Goal: Transaction & Acquisition: Purchase product/service

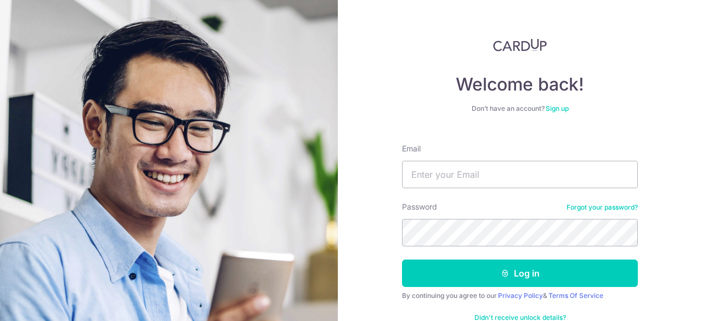
type input "[EMAIL_ADDRESS][DOMAIN_NAME]"
click at [402, 260] on button "Log in" at bounding box center [520, 273] width 236 height 27
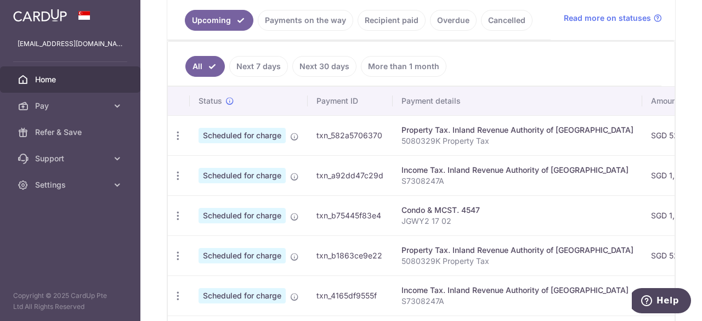
scroll to position [220, 0]
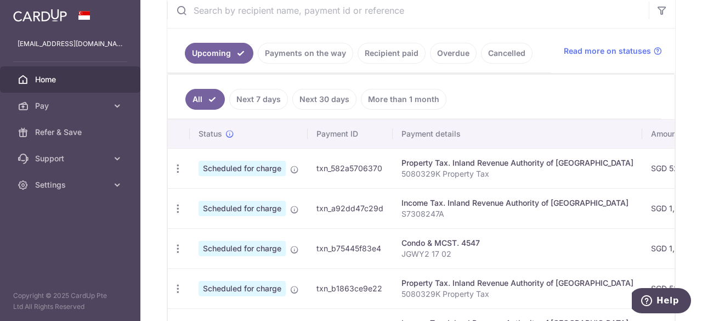
click at [386, 48] on link "Recipient paid" at bounding box center [392, 53] width 68 height 21
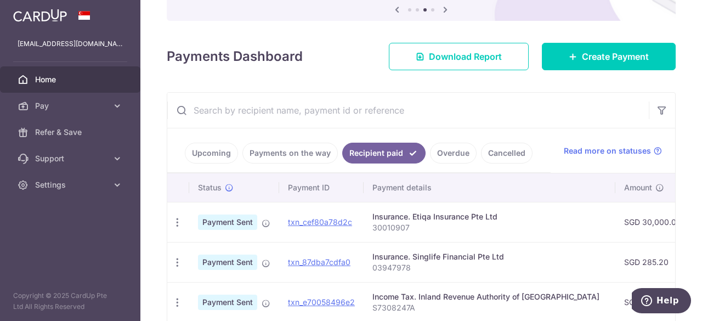
scroll to position [110, 0]
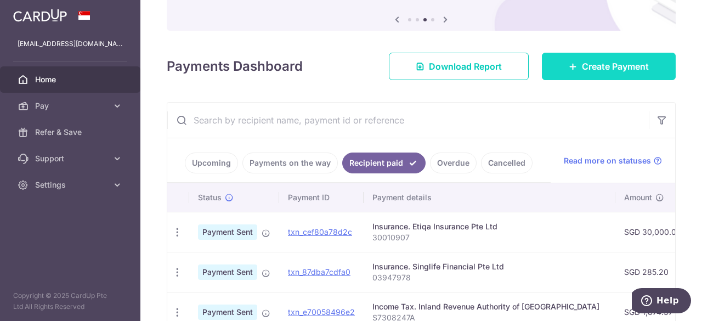
click at [626, 70] on span "Create Payment" at bounding box center [615, 66] width 67 height 13
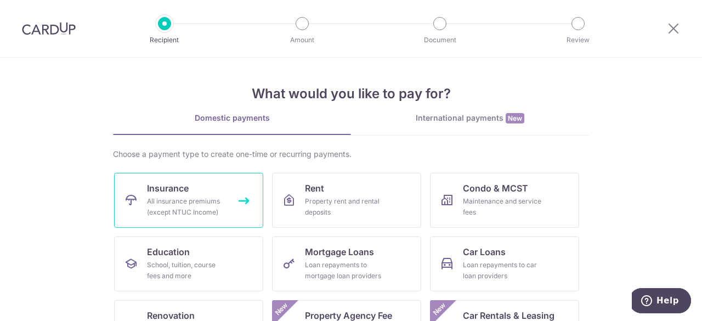
click at [207, 201] on div "All insurance premiums (except NTUC Income)" at bounding box center [186, 207] width 79 height 22
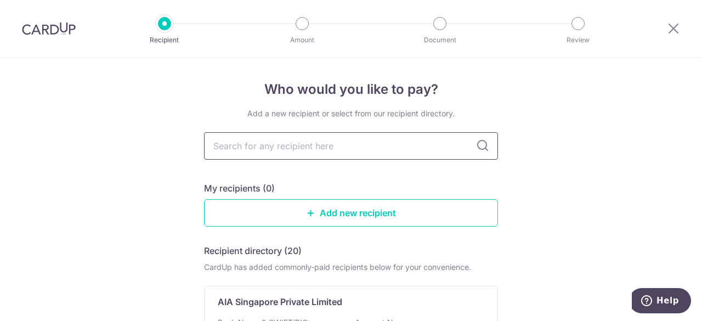
click at [269, 147] on input "text" at bounding box center [351, 145] width 294 height 27
type input "sin"
type input "sing"
type input "singlife"
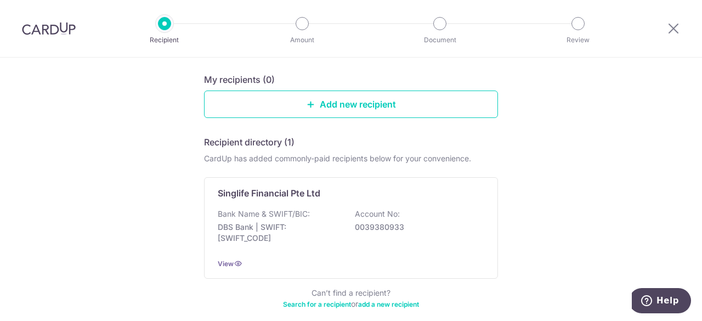
scroll to position [110, 0]
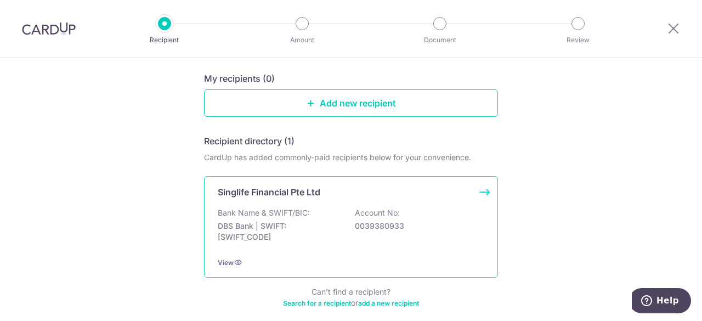
click at [300, 233] on p "DBS Bank | SWIFT: DBSSSGSGXXX" at bounding box center [279, 232] width 123 height 22
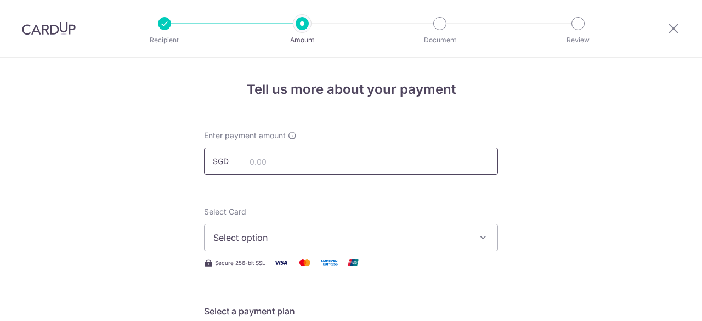
click at [301, 158] on input "text" at bounding box center [351, 161] width 294 height 27
type input "460.30"
click at [252, 237] on span "Select option" at bounding box center [341, 237] width 256 height 13
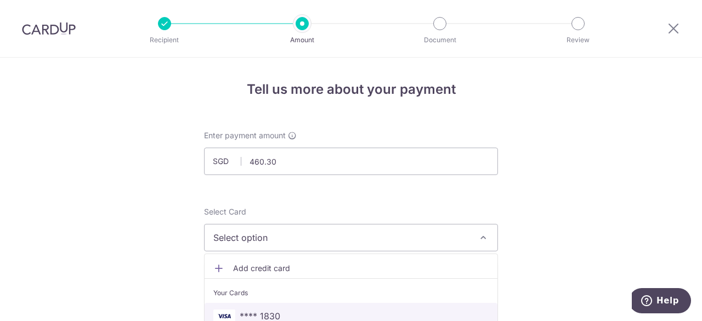
click at [263, 312] on span "**** 1830" at bounding box center [260, 316] width 41 height 13
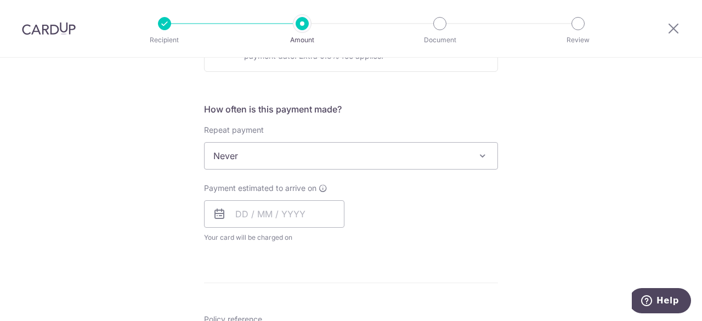
scroll to position [384, 0]
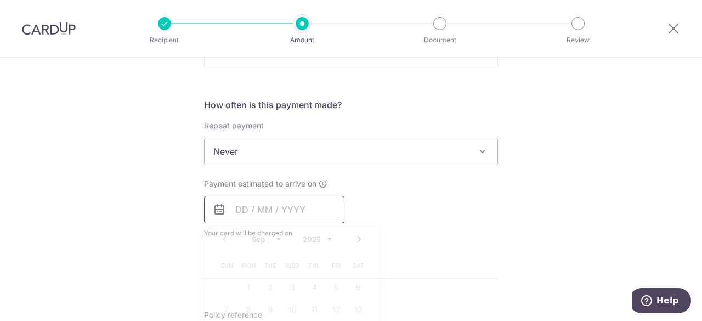
click at [246, 211] on input "text" at bounding box center [274, 209] width 140 height 27
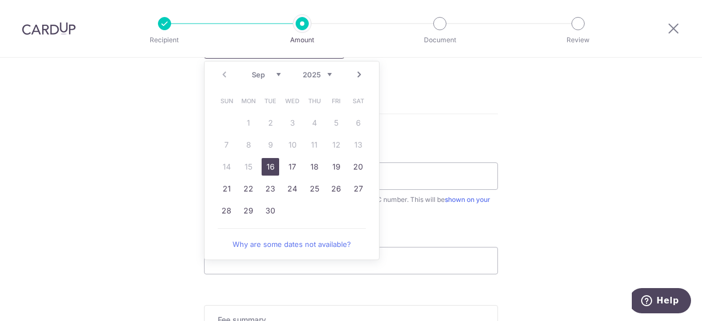
scroll to position [494, 0]
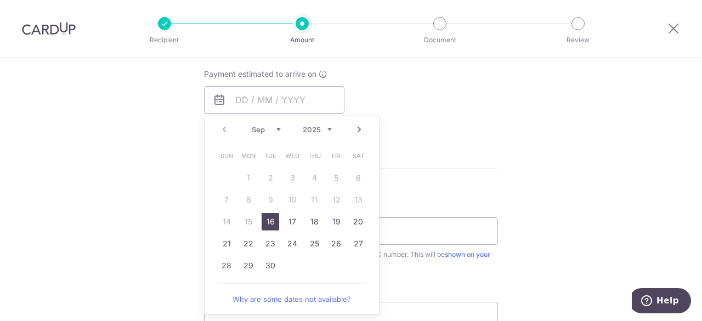
click at [355, 126] on link "Next" at bounding box center [359, 129] width 13 height 13
click at [339, 220] on link "17" at bounding box center [337, 222] width 18 height 18
type input "[DATE]"
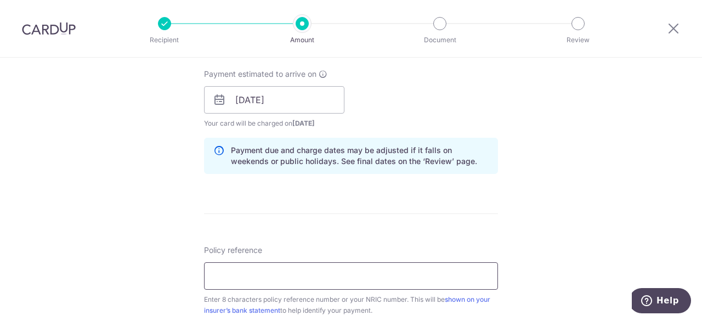
click at [312, 280] on input "Policy reference" at bounding box center [351, 275] width 294 height 27
type input "00317067"
click at [589, 207] on div "Tell us more about your payment Enter payment amount SGD 460.30 460.30 Select C…" at bounding box center [351, 83] width 702 height 1038
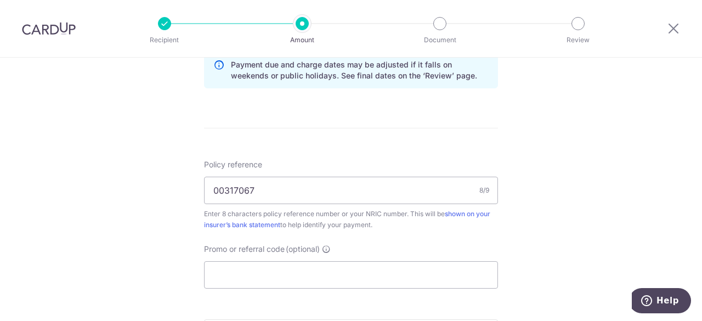
scroll to position [604, 0]
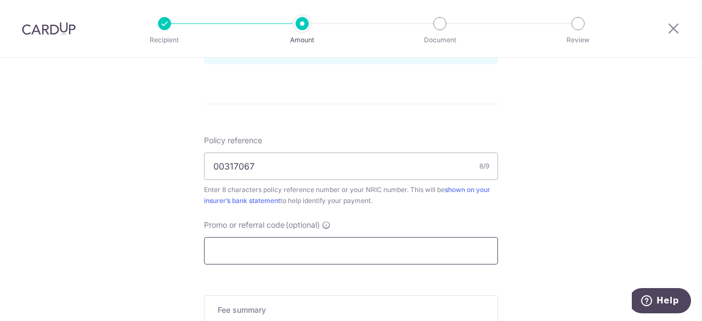
click at [257, 246] on input "Promo or referral code (optional)" at bounding box center [351, 250] width 294 height 27
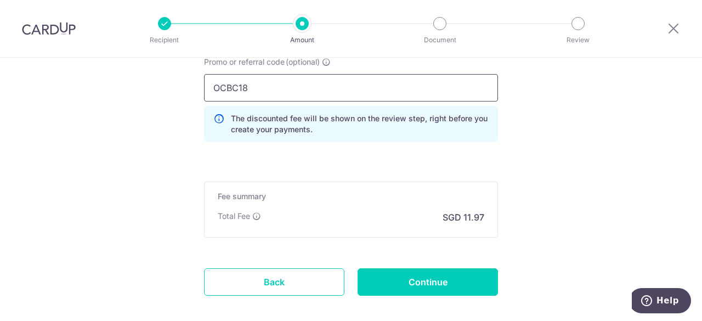
scroll to position [768, 0]
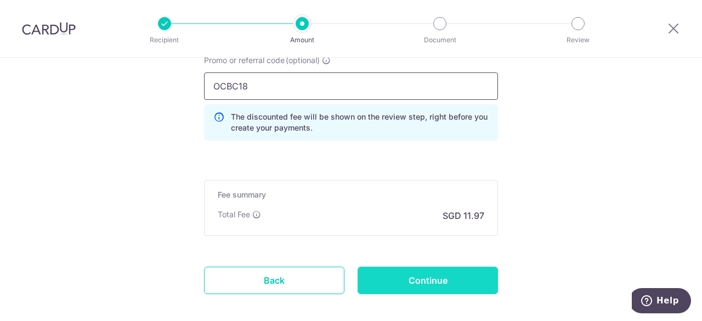
type input "OCBC18"
click at [440, 280] on input "Continue" at bounding box center [428, 280] width 140 height 27
type input "Create Schedule"
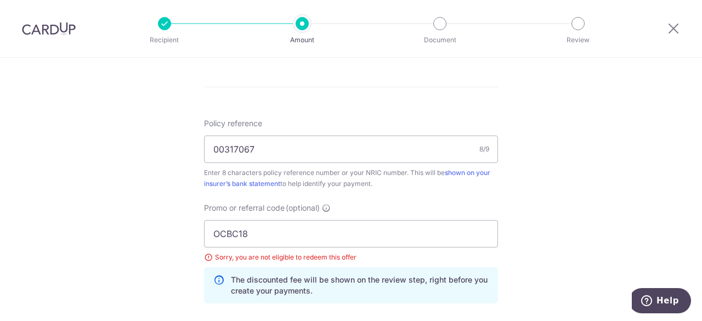
scroll to position [594, 0]
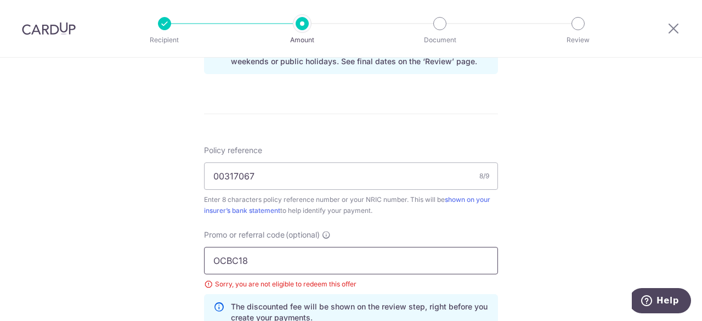
click at [265, 262] on input "OCBC18" at bounding box center [351, 260] width 294 height 27
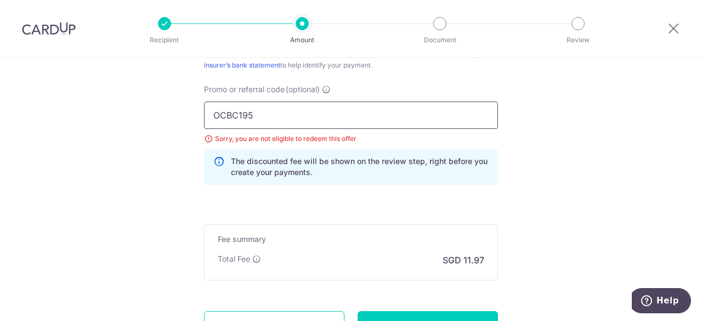
scroll to position [758, 0]
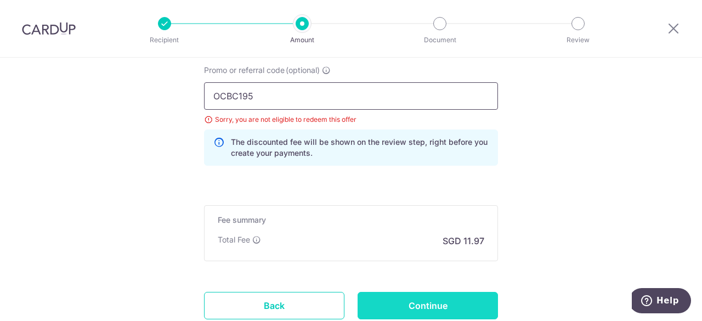
type input "OCBC195"
click at [447, 303] on input "Continue" at bounding box center [428, 305] width 140 height 27
type input "Update Schedule"
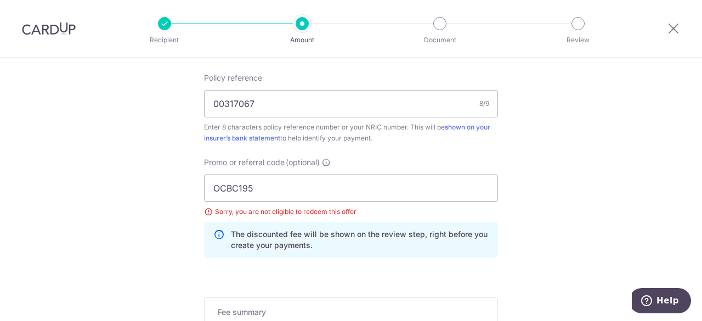
scroll to position [649, 0]
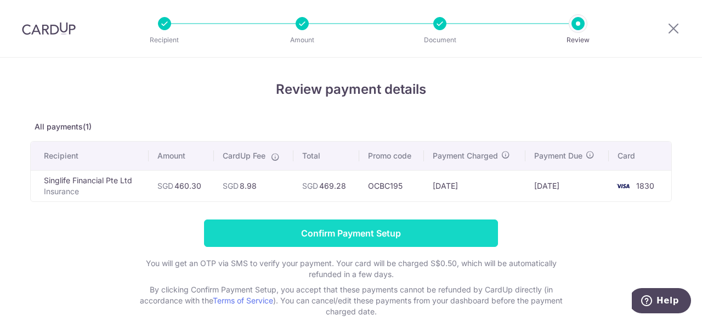
click at [370, 232] on input "Confirm Payment Setup" at bounding box center [351, 233] width 294 height 27
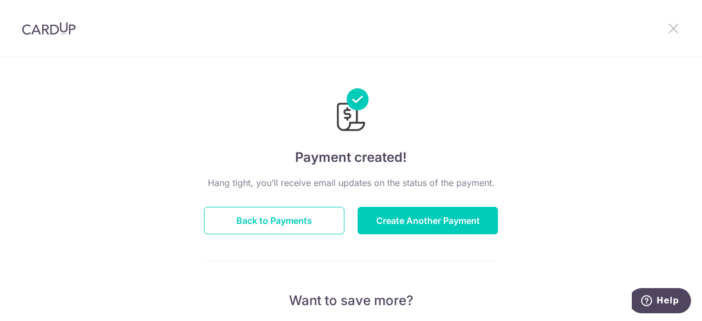
click at [670, 29] on icon at bounding box center [673, 28] width 13 height 14
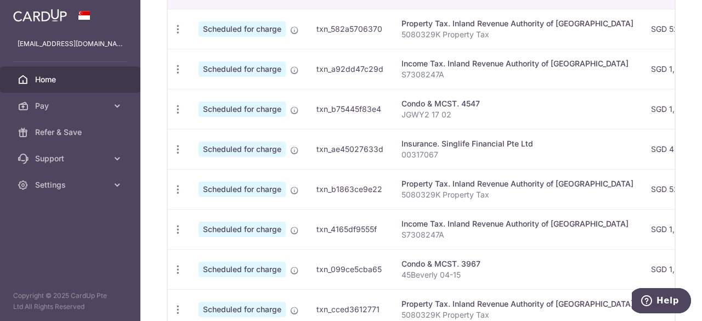
scroll to position [329, 0]
